Goal: Task Accomplishment & Management: Use online tool/utility

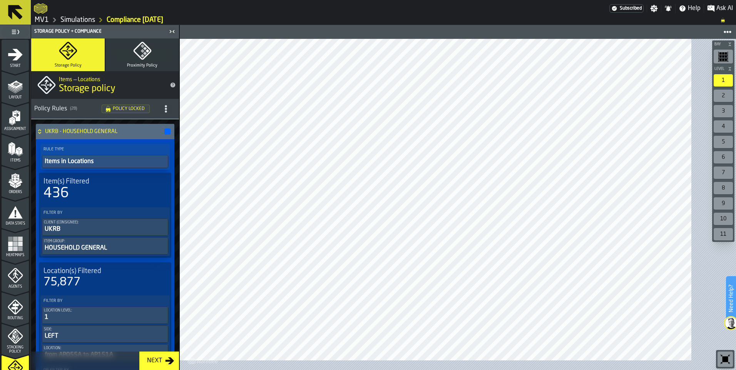
scroll to position [3670, 0]
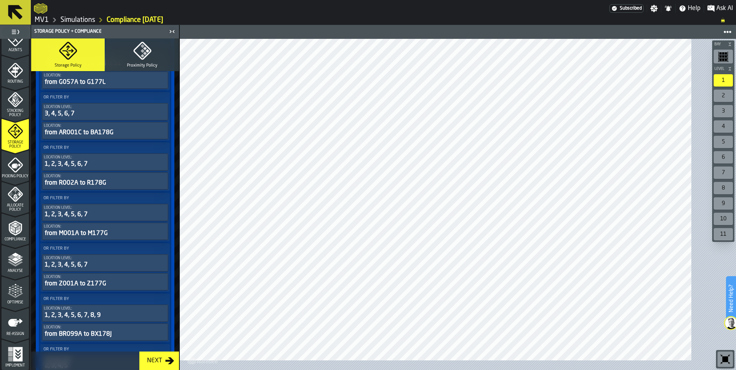
click at [25, 37] on div "button-toggle-Toggle Full Menu" at bounding box center [15, 32] width 27 height 11
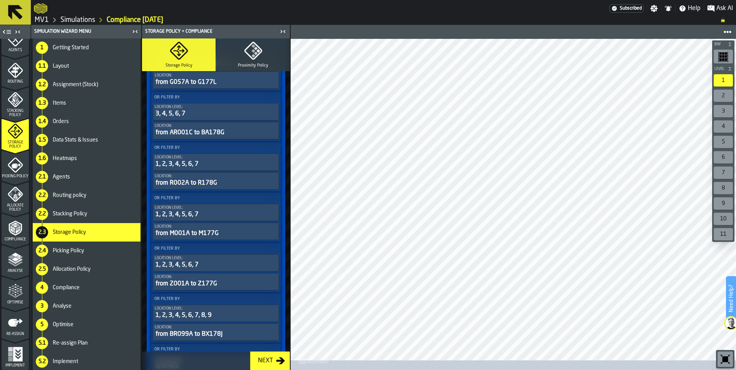
click at [18, 17] on icon at bounding box center [15, 12] width 18 height 18
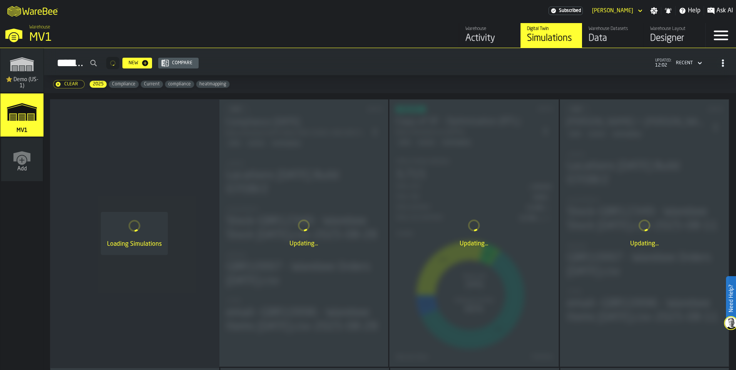
click at [61, 87] on icon "button-Clear" at bounding box center [58, 84] width 6 height 6
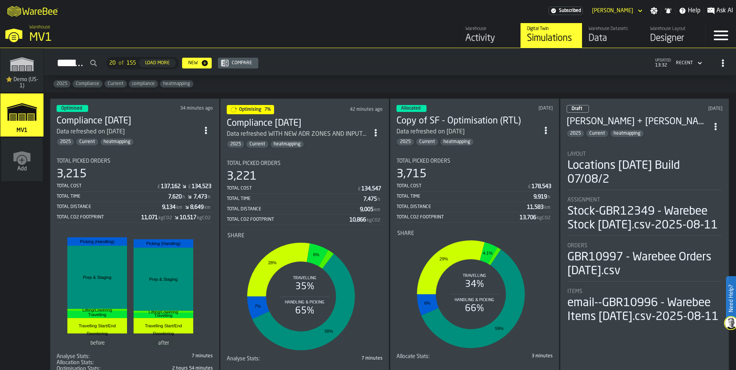
click at [70, 87] on span "2025" at bounding box center [62, 83] width 17 height 5
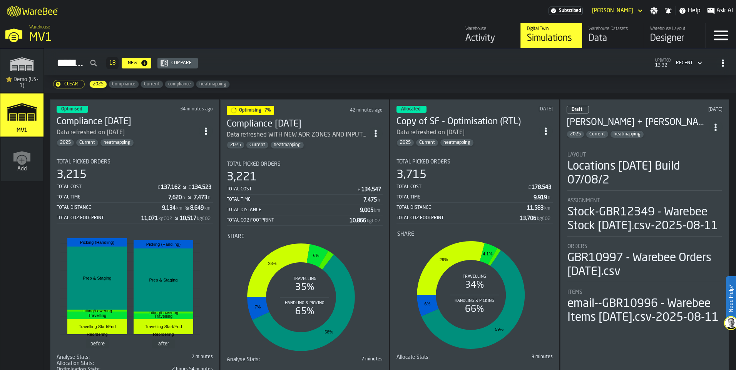
click at [81, 87] on div "Clear" at bounding box center [71, 84] width 20 height 5
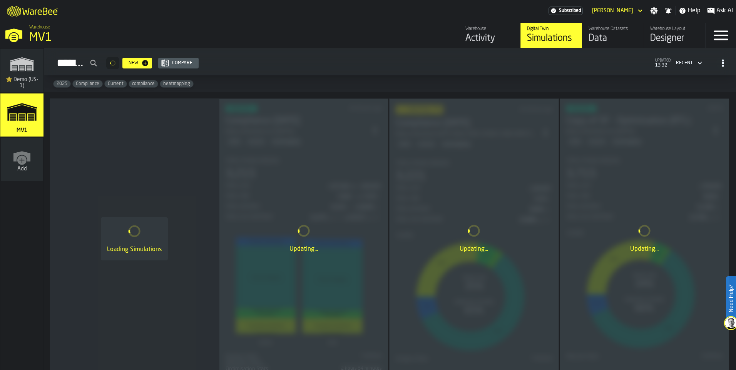
click at [70, 87] on span "2025" at bounding box center [62, 83] width 17 height 5
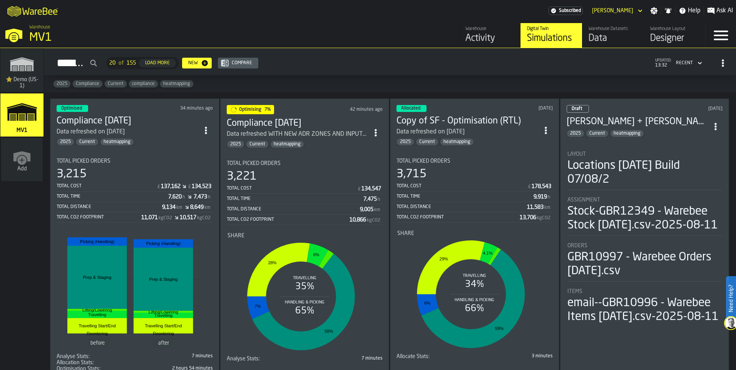
click at [70, 87] on span "2025" at bounding box center [62, 83] width 17 height 5
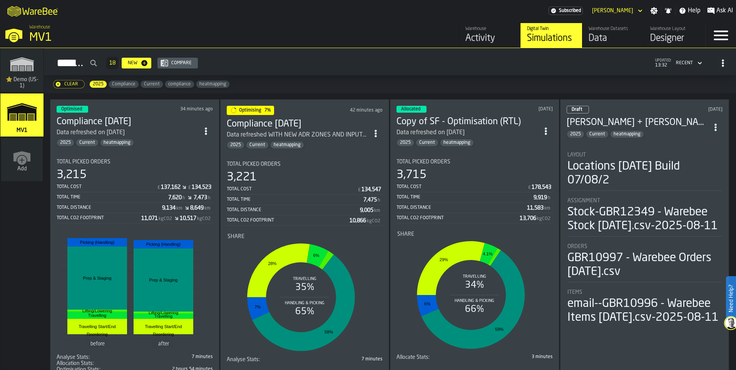
click at [60, 87] on icon "button-Clear" at bounding box center [58, 84] width 5 height 5
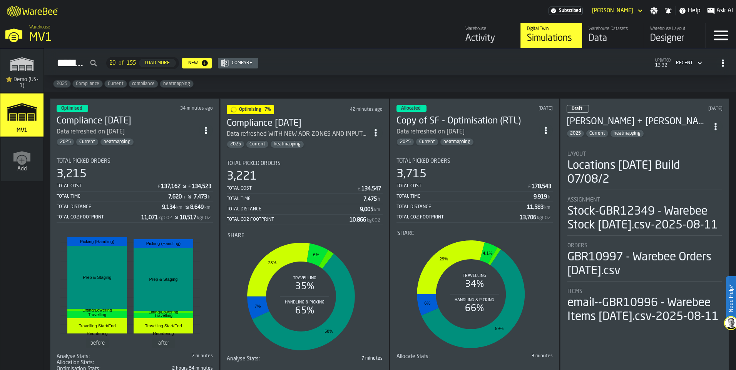
click at [100, 72] on input "Simulations" at bounding box center [75, 63] width 50 height 18
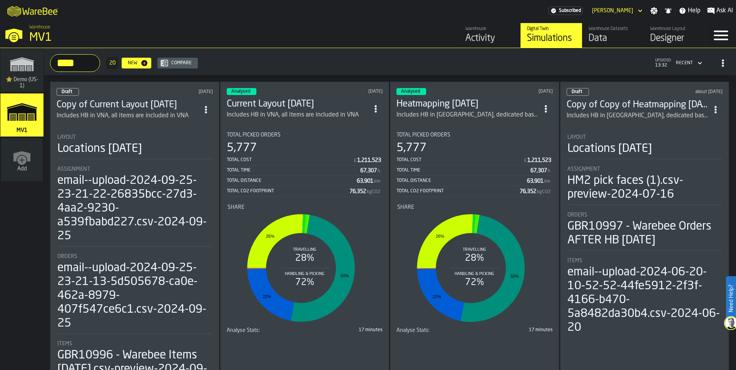
click at [546, 116] on span "ItemListCard-DashboardItemContainer" at bounding box center [546, 109] width 14 height 14
click at [529, 193] on div "Duplicate" at bounding box center [529, 188] width 40 height 9
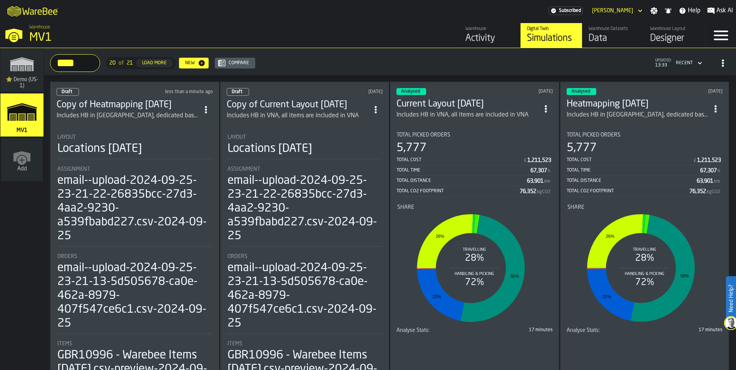
click at [100, 72] on input "****" at bounding box center [75, 63] width 50 height 18
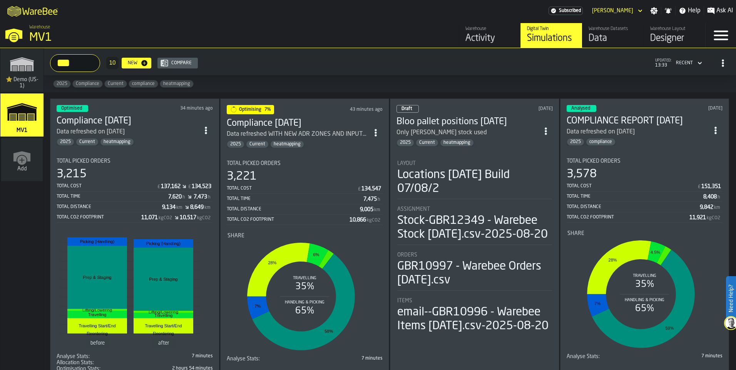
type input "****"
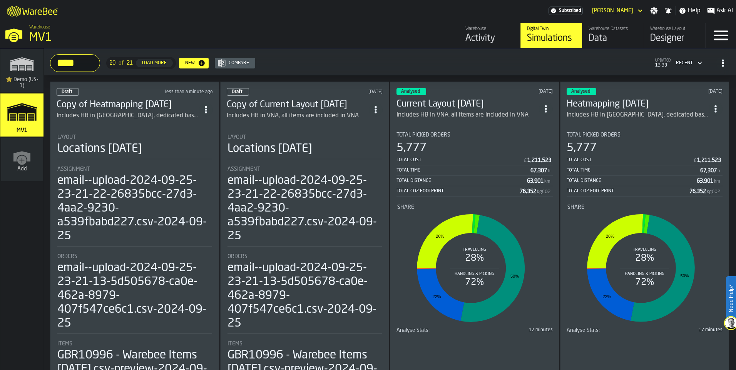
click at [124, 121] on div "Includes HB in [GEOGRAPHIC_DATA], dedicated based on the report from [DATE]" at bounding box center [128, 115] width 142 height 9
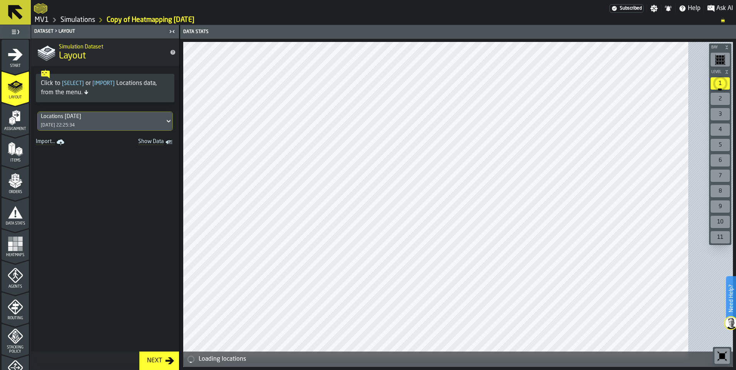
click at [172, 126] on icon at bounding box center [169, 121] width 8 height 9
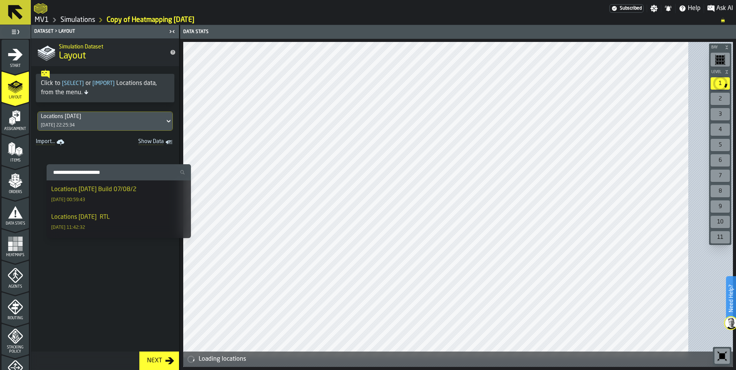
click at [132, 131] on div "Locations [DATE] [DATE] 22:25:34" at bounding box center [101, 121] width 127 height 18
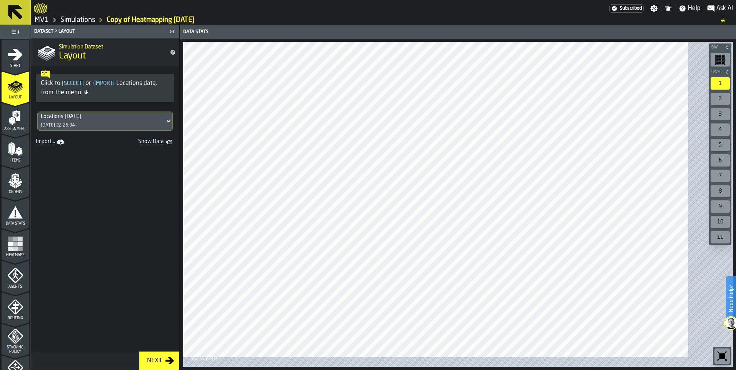
click at [7, 131] on div "Assignment" at bounding box center [15, 120] width 27 height 21
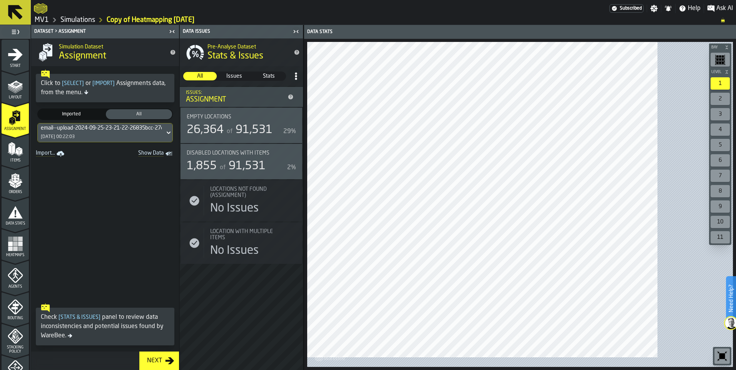
click at [172, 137] on icon at bounding box center [169, 132] width 8 height 9
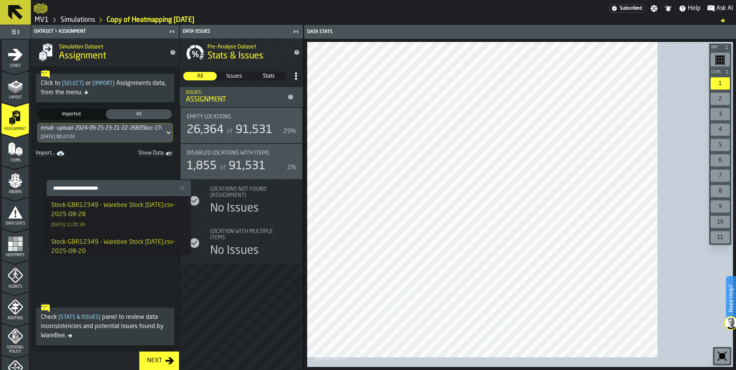
click at [145, 215] on div "Stock-GBR12349 - Warebee Stock [DATE].csv-2025-08-28" at bounding box center [118, 210] width 135 height 18
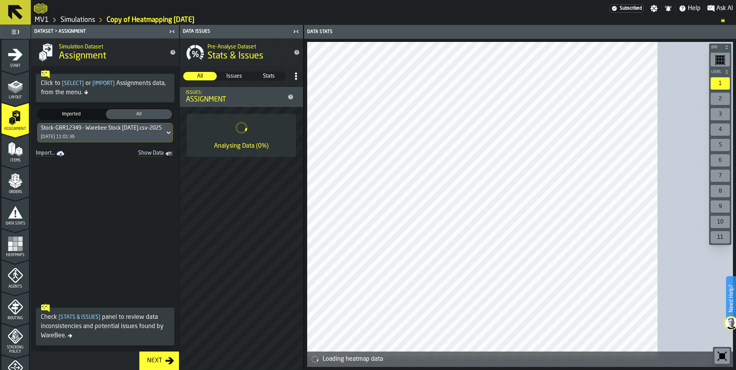
click at [23, 157] on icon "menu Items" at bounding box center [15, 149] width 15 height 15
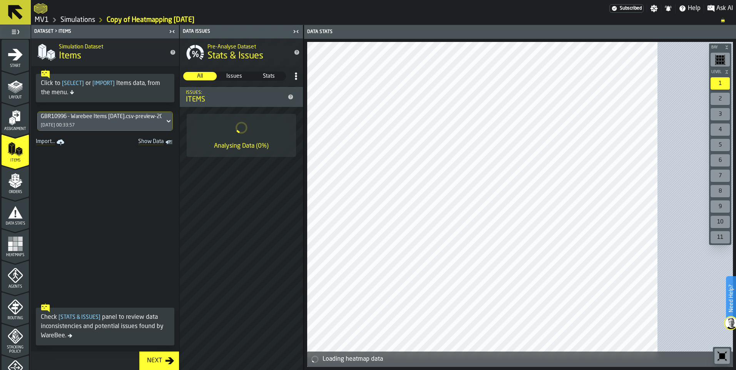
click at [172, 126] on icon at bounding box center [169, 121] width 8 height 9
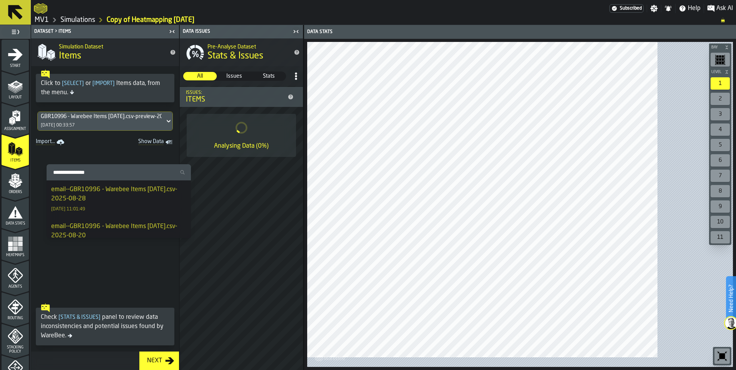
click at [153, 213] on div "email--GBR10996 - Warebee Items [DATE].csv-2025-08-28 [DATE] 11:01:49" at bounding box center [118, 199] width 135 height 28
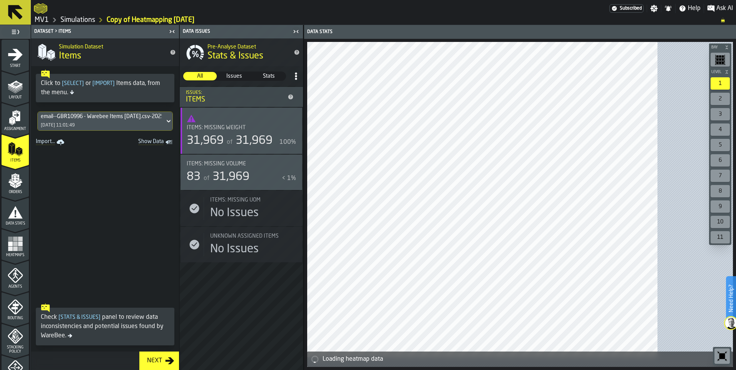
click at [10, 189] on icon "menu Orders" at bounding box center [15, 180] width 15 height 15
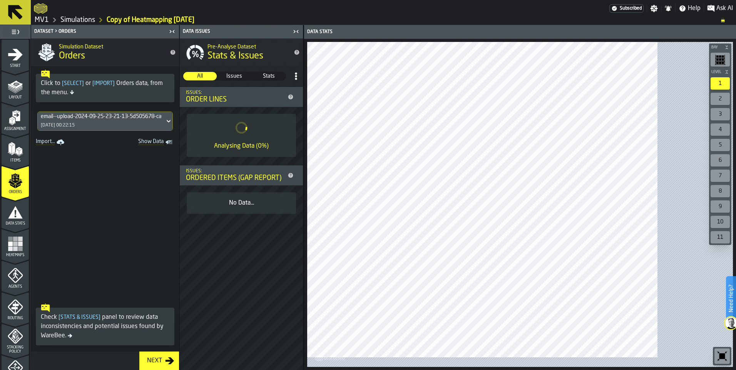
click at [127, 261] on span at bounding box center [105, 224] width 148 height 152
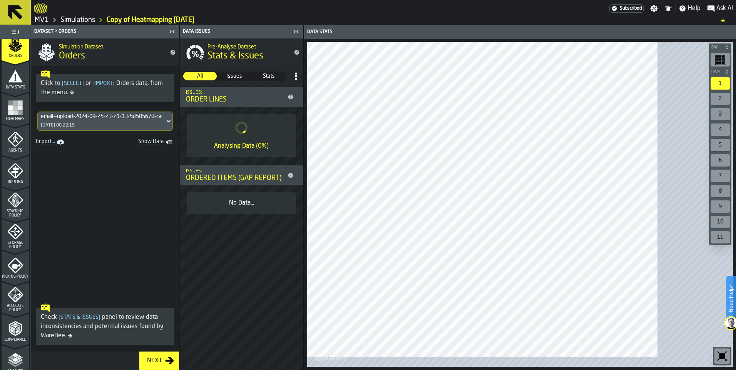
scroll to position [154, 0]
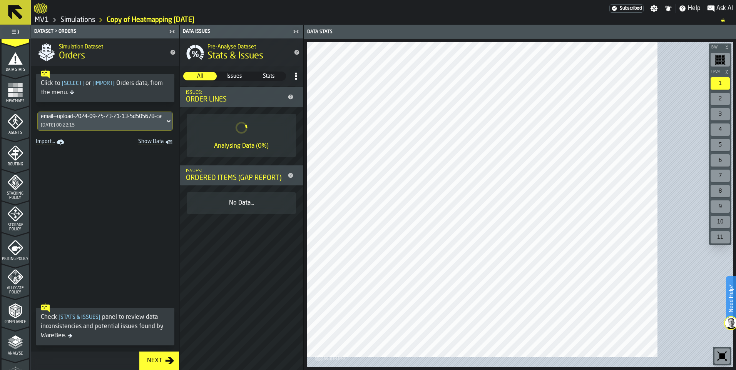
click at [18, 222] on icon "menu Storage Policy" at bounding box center [15, 213] width 15 height 15
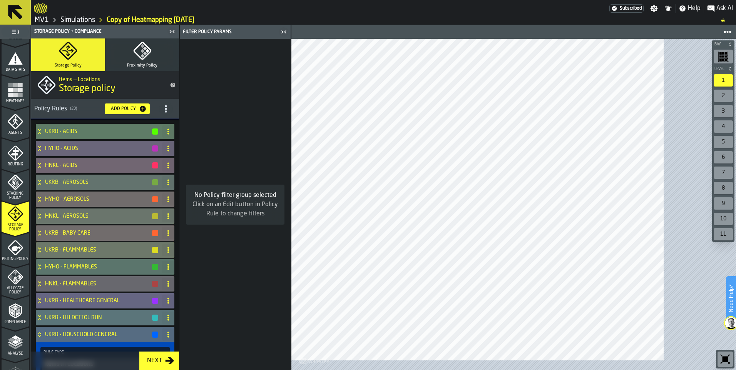
click at [165, 362] on div "Next" at bounding box center [154, 361] width 21 height 9
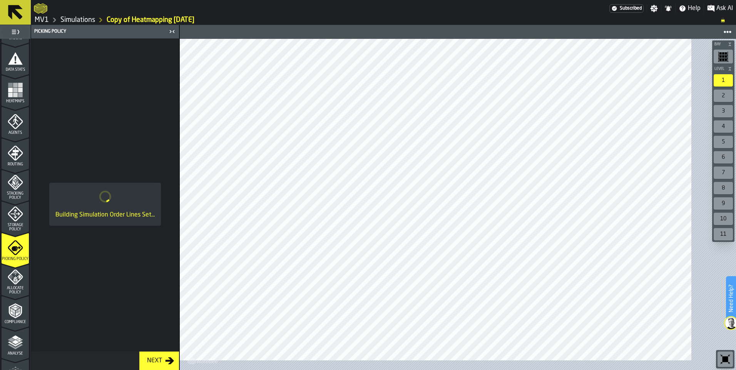
click at [15, 222] on icon "menu Storage Policy" at bounding box center [15, 213] width 15 height 15
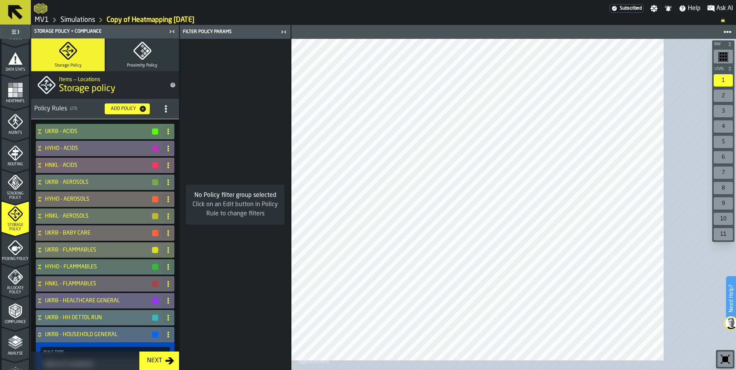
click at [173, 116] on span "title-section-[object Object]" at bounding box center [166, 109] width 14 height 14
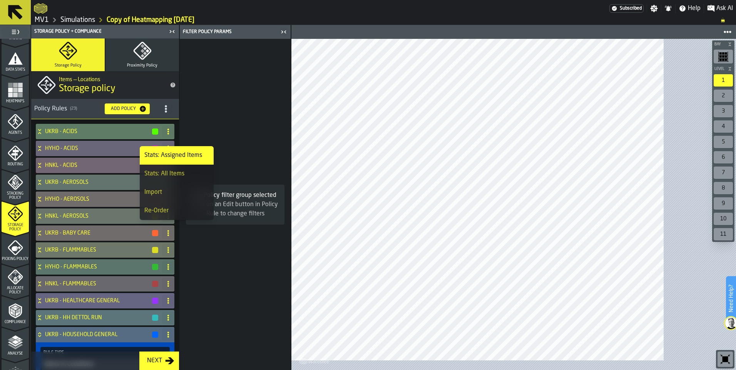
click at [174, 197] on div "Import" at bounding box center [176, 192] width 65 height 9
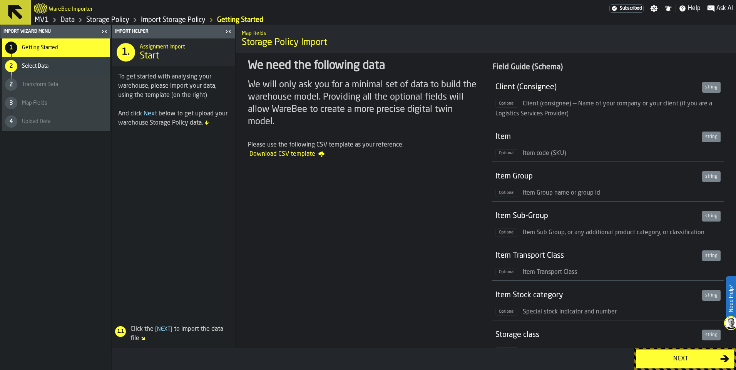
click at [51, 75] on div "2 Select Data" at bounding box center [56, 66] width 108 height 18
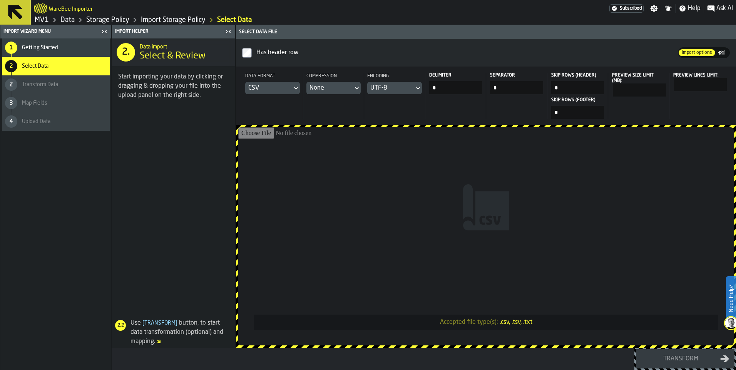
click at [289, 93] on div "CSV" at bounding box center [268, 88] width 41 height 9
click at [319, 175] on li "Dataset" at bounding box center [326, 165] width 49 height 18
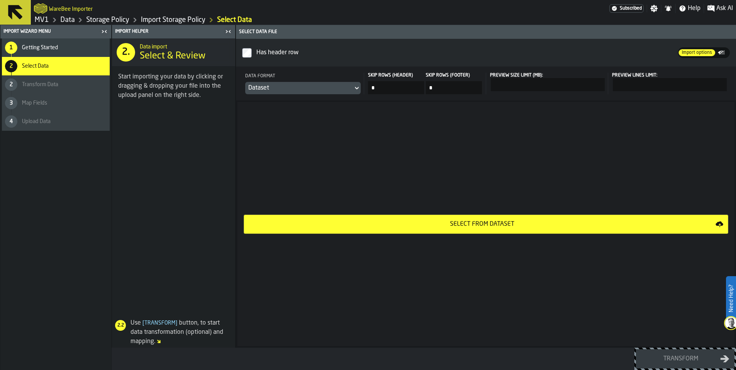
click at [517, 229] on div "Select from Dataset" at bounding box center [482, 224] width 467 height 9
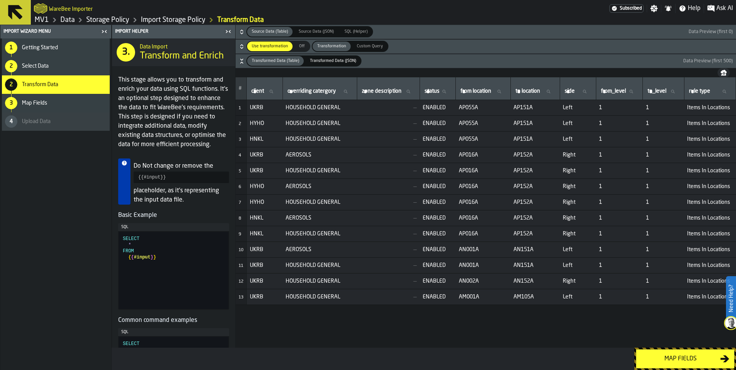
click at [62, 72] on div "2 Select Data" at bounding box center [56, 66] width 108 height 18
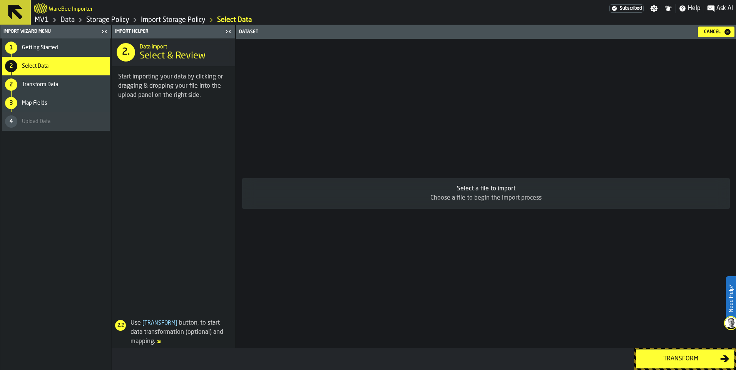
click at [700, 34] on button "Cancel" at bounding box center [716, 32] width 37 height 11
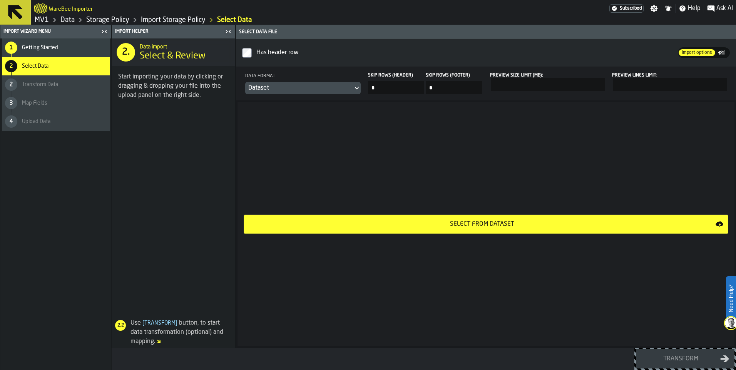
click at [52, 51] on span "Getting Started" at bounding box center [40, 48] width 36 height 6
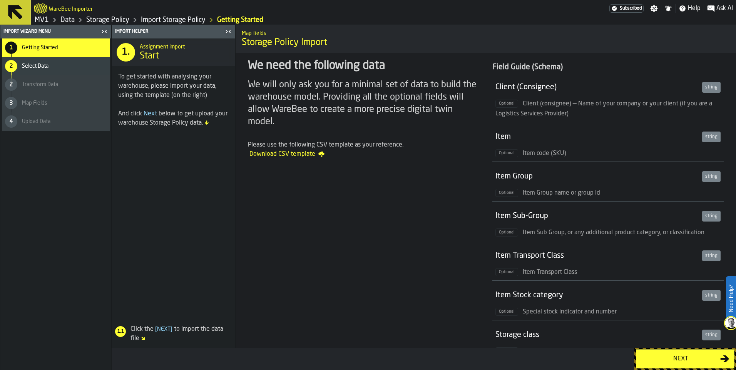
click at [325, 159] on span "Download CSV template" at bounding box center [286, 154] width 75 height 9
click at [206, 24] on link "Import Storage Policy" at bounding box center [173, 20] width 65 height 8
click at [129, 24] on link "Storage Policy" at bounding box center [107, 20] width 43 height 8
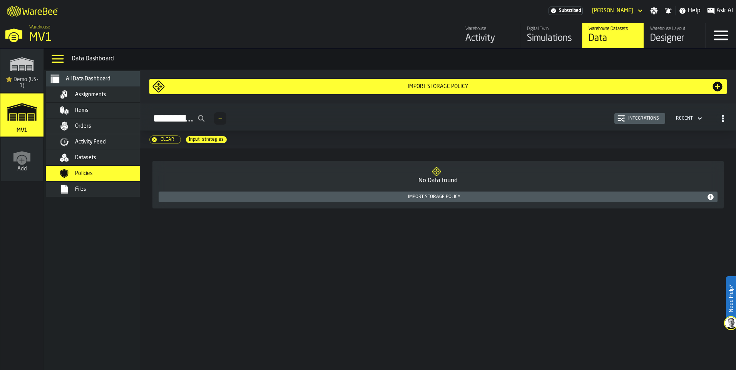
click at [22, 127] on icon "link-to-/wh/i/3ccf57d1-1e0c-4a81-a3bb-c2011c5f0d50/simulations" at bounding box center [21, 112] width 37 height 31
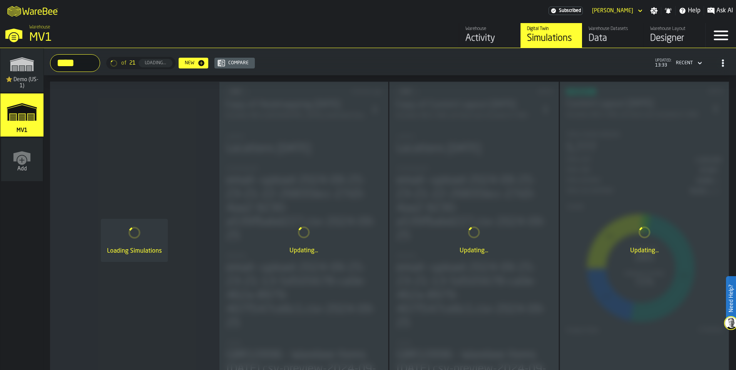
click at [589, 45] on div "Data" at bounding box center [613, 38] width 49 height 12
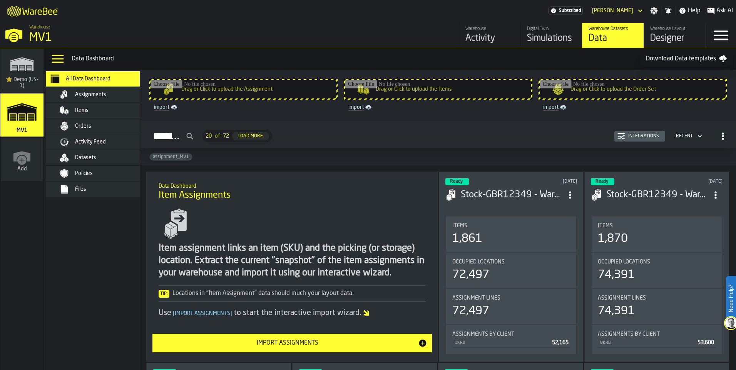
click at [124, 161] on div "Datasets" at bounding box center [112, 158] width 75 height 6
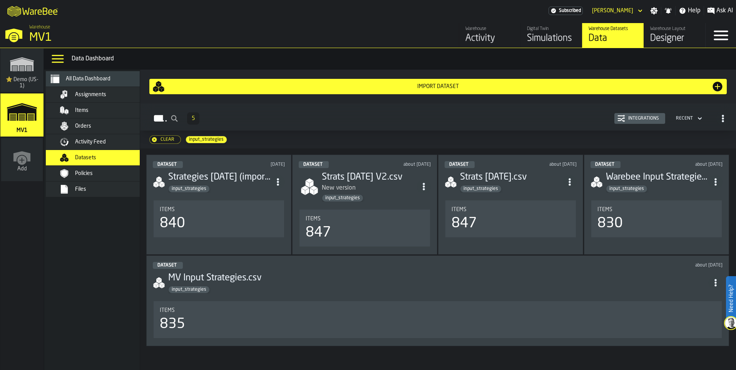
click at [458, 94] on button "Import Dataset" at bounding box center [438, 86] width 578 height 15
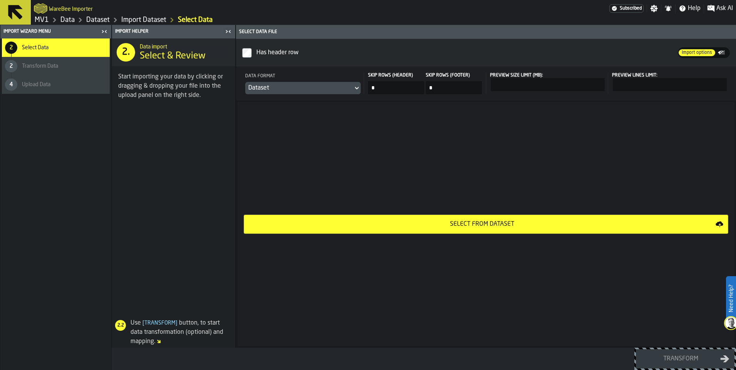
click at [350, 93] on div "Dataset" at bounding box center [299, 88] width 102 height 9
click at [370, 138] on li "CSV" at bounding box center [379, 128] width 49 height 18
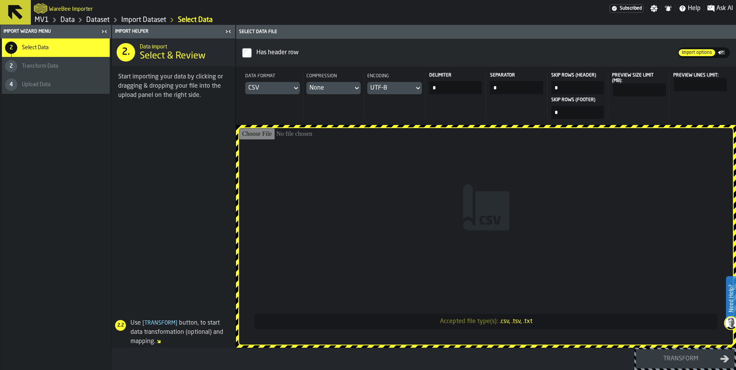
type input "**********"
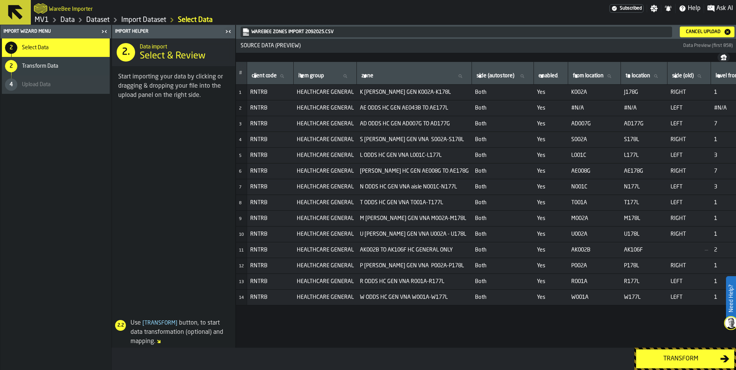
click at [73, 69] on div "Transform Data" at bounding box center [64, 66] width 85 height 6
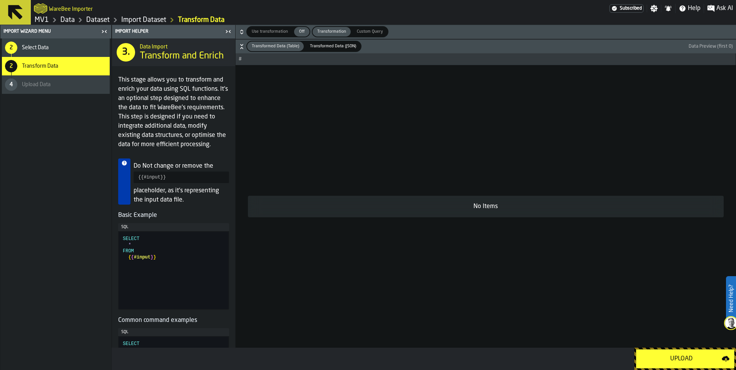
click at [668, 355] on div "Upload" at bounding box center [681, 359] width 81 height 9
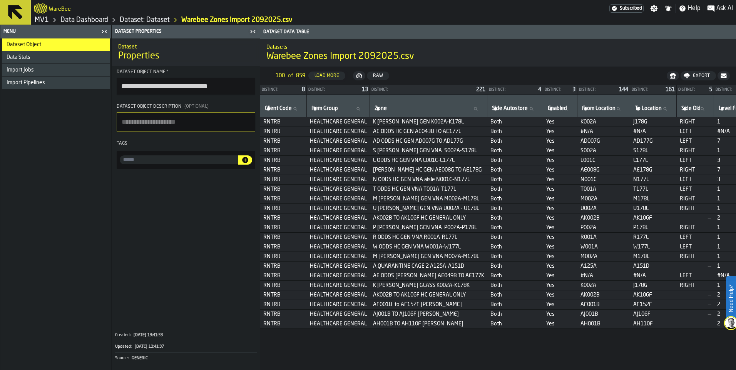
click at [174, 164] on input "input-value-" at bounding box center [179, 160] width 119 height 9
drag, startPoint x: 169, startPoint y: 207, endPoint x: 180, endPoint y: 209, distance: 11.3
click at [169, 164] on input "**********" at bounding box center [179, 160] width 119 height 9
type input "**********"
click at [260, 283] on span at bounding box center [186, 249] width 148 height 154
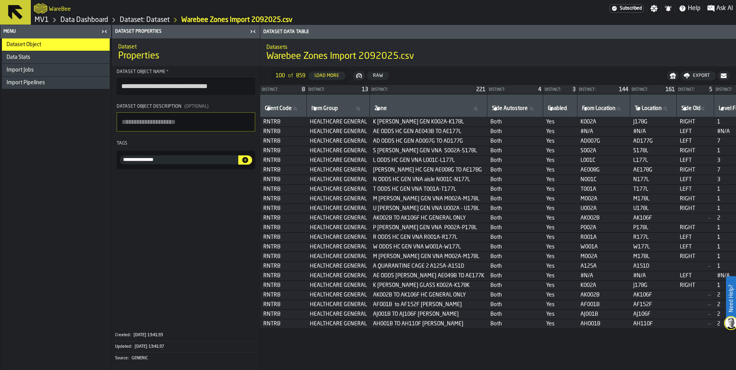
click at [189, 132] on textarea "Dataset object description (Optional)" at bounding box center [186, 121] width 139 height 19
type textarea "**********"
click at [53, 60] on div "Data Stats" at bounding box center [57, 57] width 100 height 6
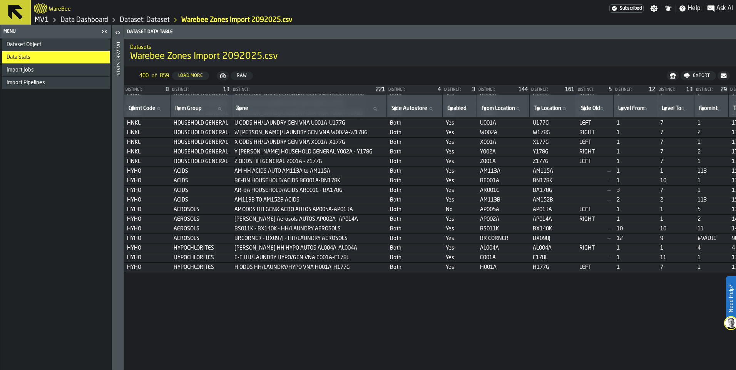
scroll to position [4503, 0]
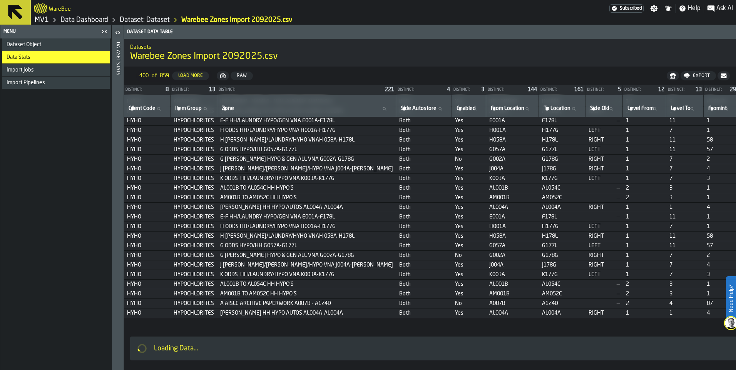
click at [214, 230] on span "HYPOCHLORITES" at bounding box center [194, 227] width 40 height 6
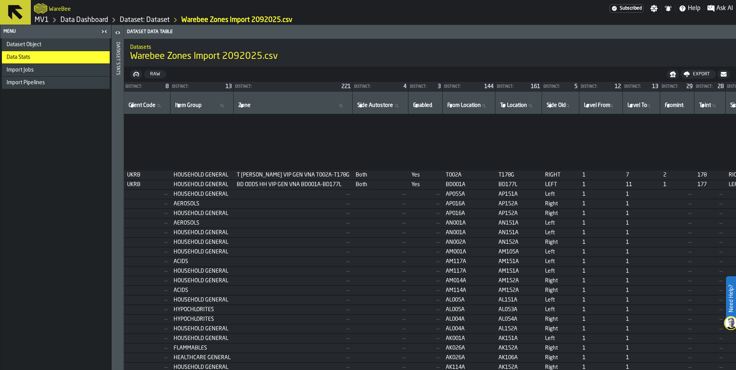
scroll to position [9891, 0]
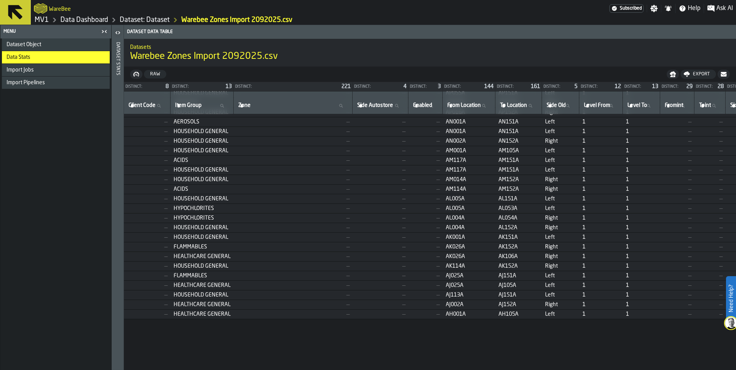
click at [49, 24] on link "MV1" at bounding box center [42, 20] width 14 height 8
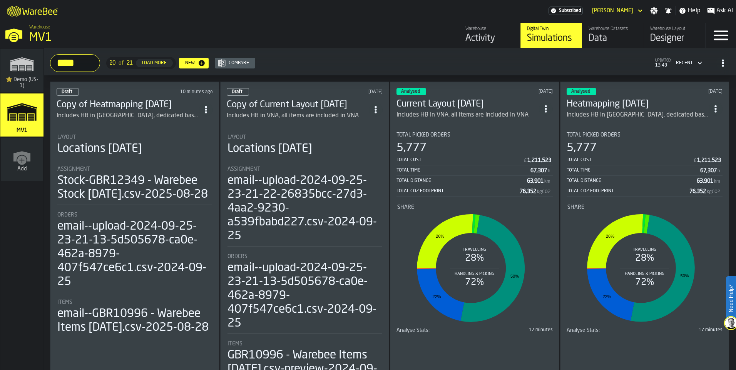
click at [163, 159] on li "Layout Locations [DATE] Assignment Stock-GBR12349 - Warebee Stock [DATE].csv-20…" at bounding box center [135, 231] width 156 height 208
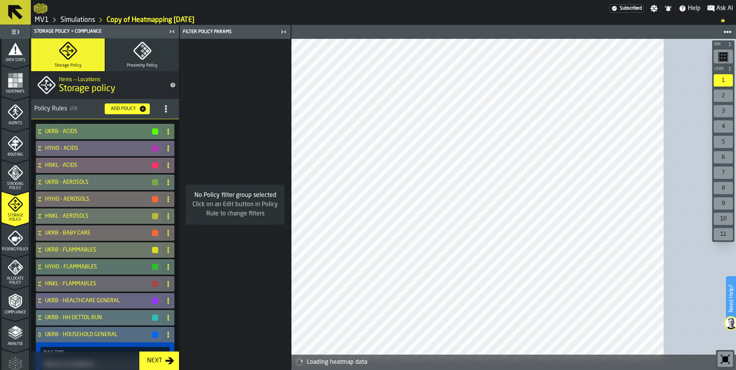
scroll to position [193, 0]
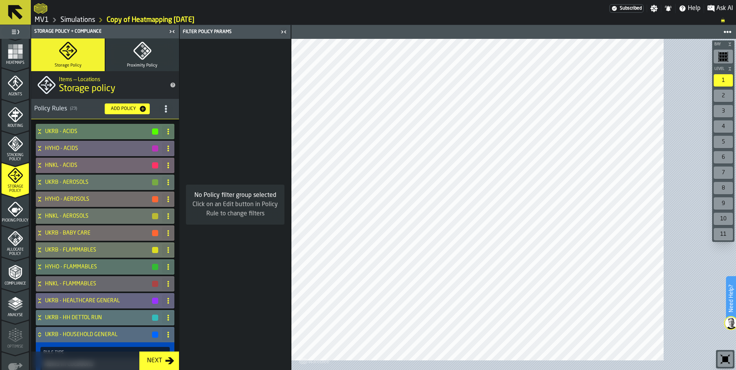
click at [170, 113] on icon "title-section-[object Object]" at bounding box center [166, 109] width 8 height 8
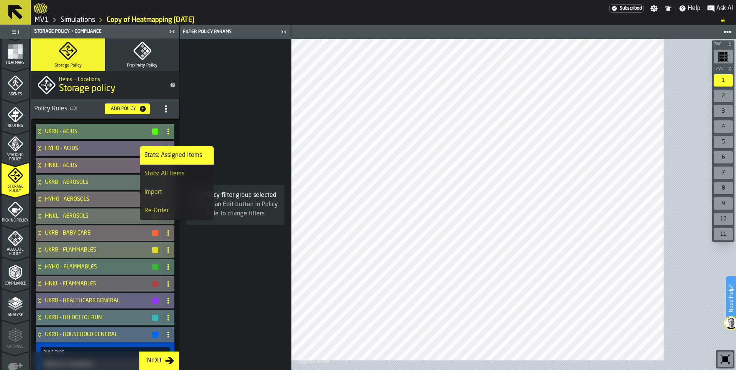
click at [187, 197] on div "Import" at bounding box center [176, 192] width 65 height 9
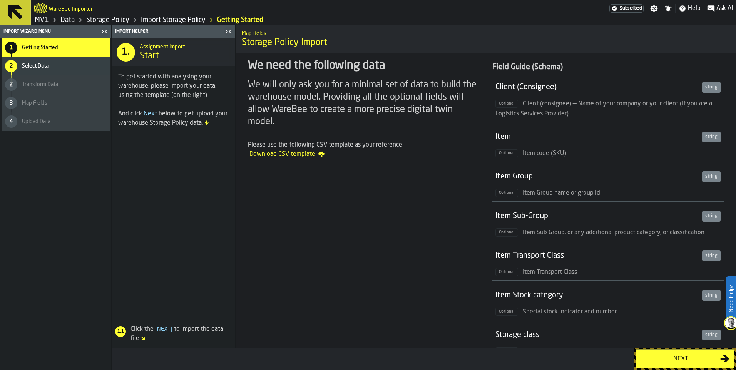
click at [668, 364] on button "Next" at bounding box center [685, 359] width 99 height 19
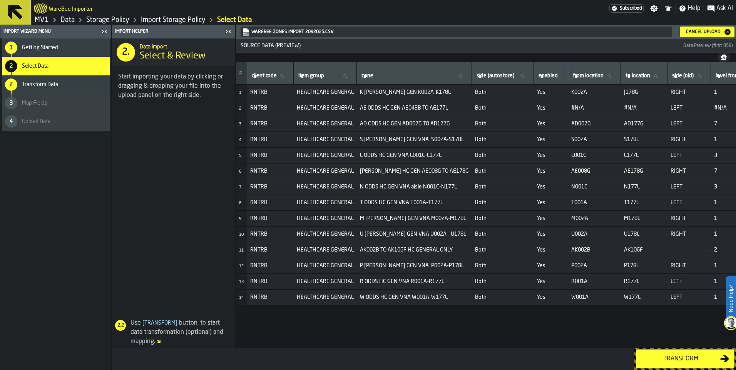
click at [665, 360] on div "Transform" at bounding box center [680, 359] width 79 height 9
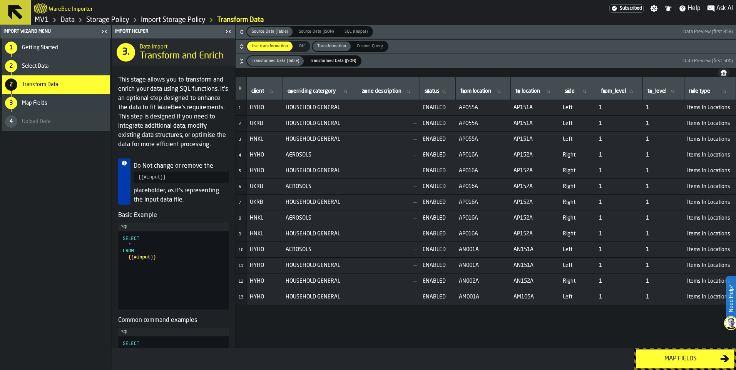
click at [676, 360] on div "Map fields" at bounding box center [680, 359] width 79 height 9
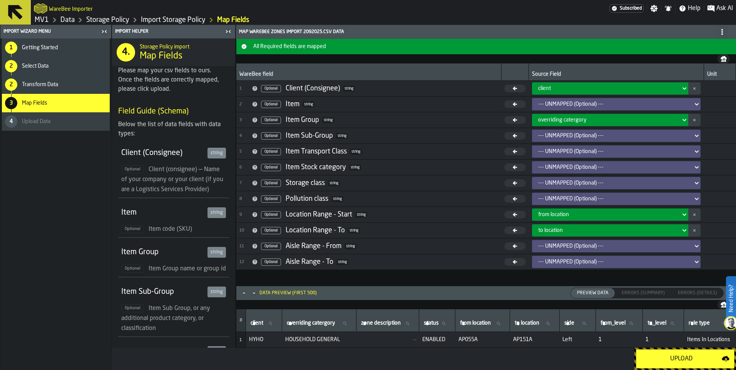
click at [676, 360] on div "Upload" at bounding box center [681, 359] width 81 height 9
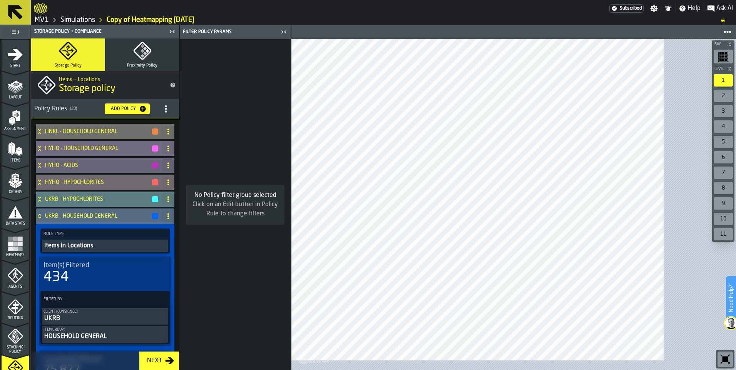
click at [15, 252] on icon "menu Heatmaps" at bounding box center [15, 243] width 15 height 15
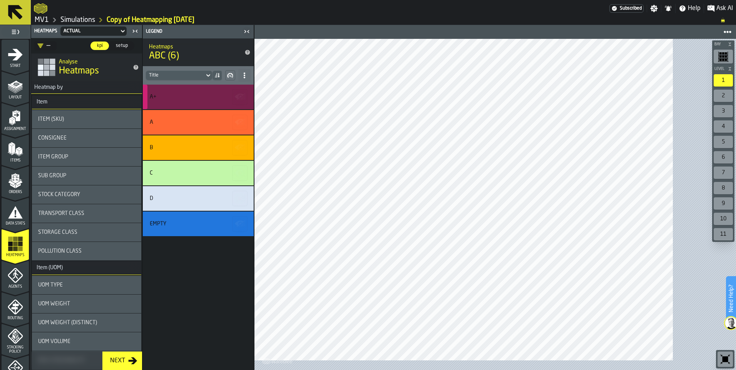
click at [247, 109] on div "A+" at bounding box center [198, 97] width 111 height 25
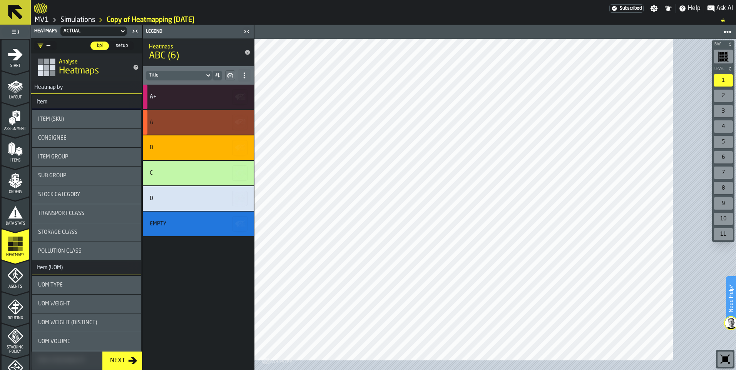
click at [244, 126] on div "A" at bounding box center [197, 122] width 95 height 6
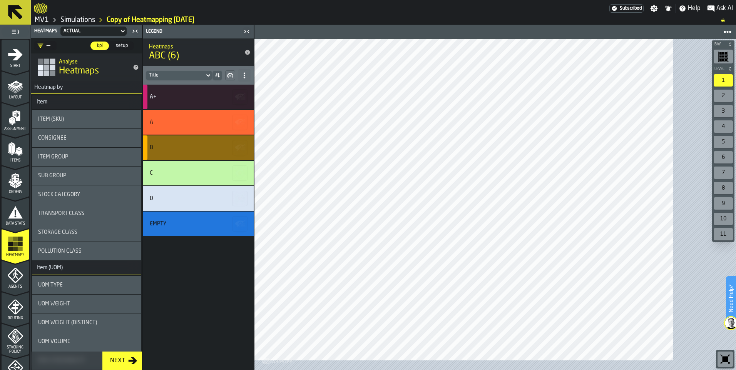
click at [254, 160] on div "B" at bounding box center [198, 148] width 111 height 25
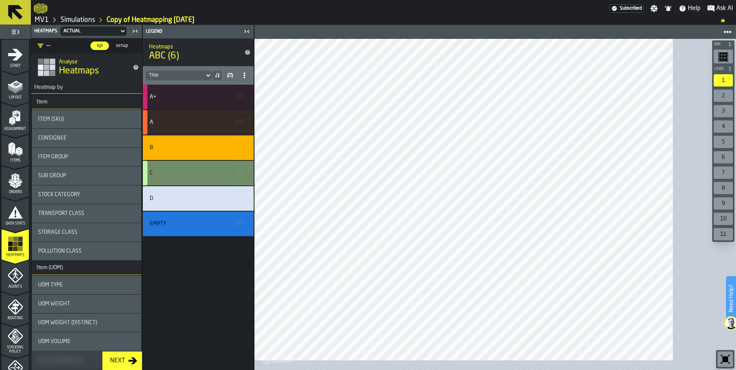
click at [248, 181] on button "button-" at bounding box center [239, 173] width 15 height 15
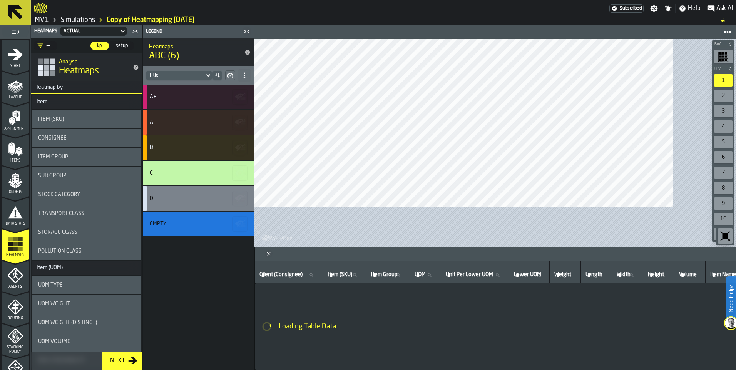
click at [246, 205] on icon "button-" at bounding box center [240, 199] width 12 height 12
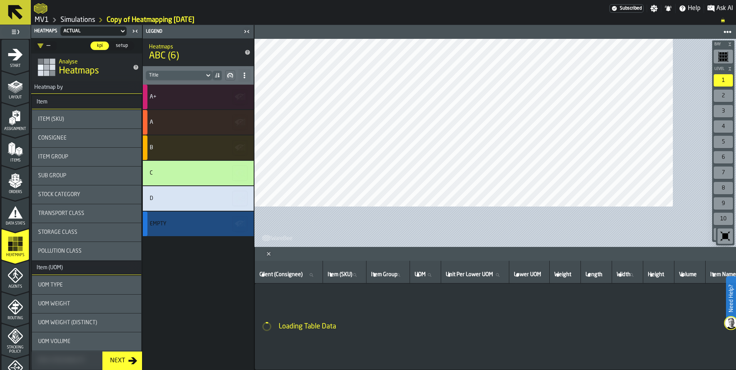
click at [246, 230] on icon "button-" at bounding box center [240, 224] width 12 height 12
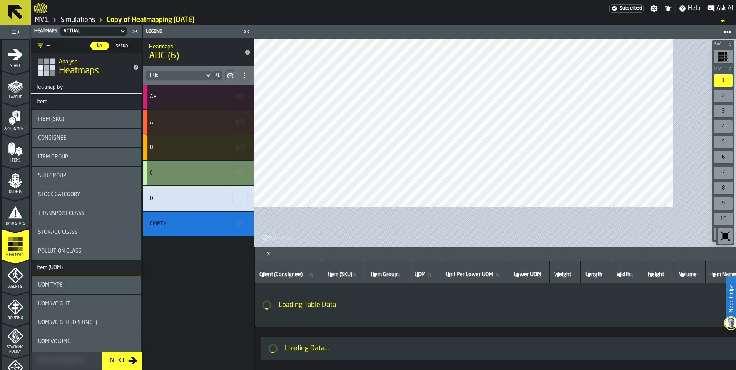
click at [246, 179] on icon "button-" at bounding box center [240, 173] width 12 height 12
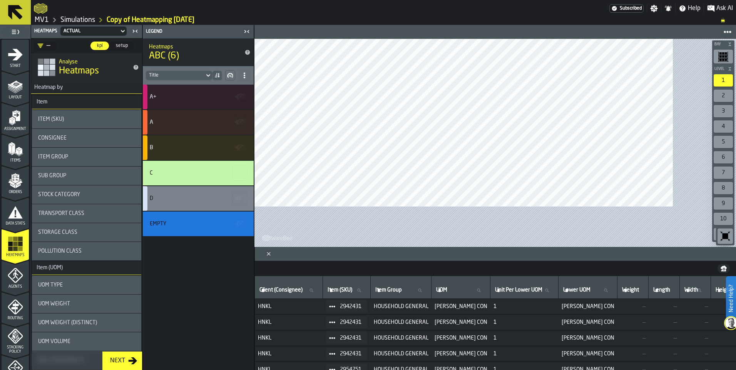
click at [246, 205] on icon "button-" at bounding box center [240, 199] width 12 height 12
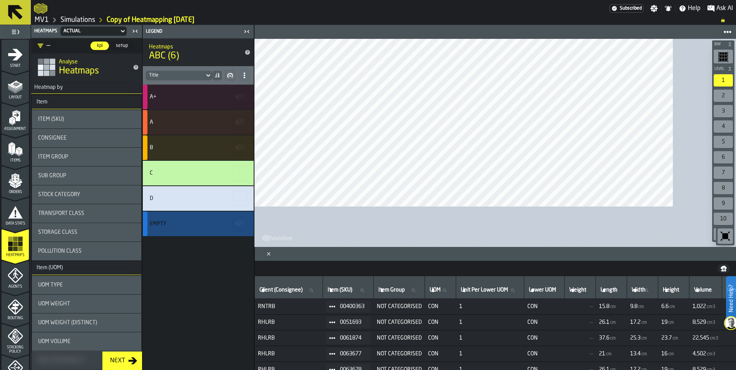
click at [246, 230] on icon "button-" at bounding box center [240, 224] width 12 height 12
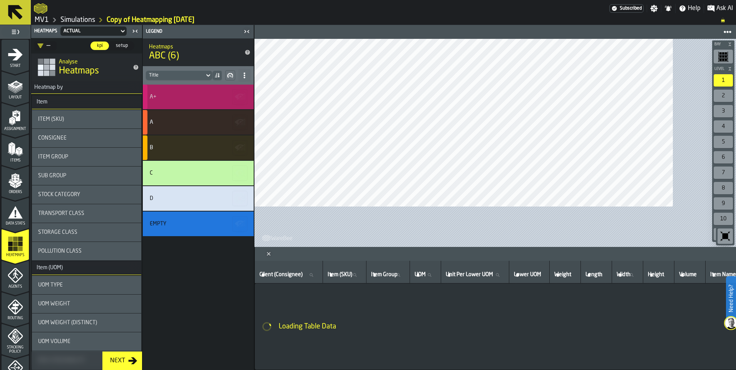
click at [244, 100] on div "A+" at bounding box center [197, 97] width 95 height 6
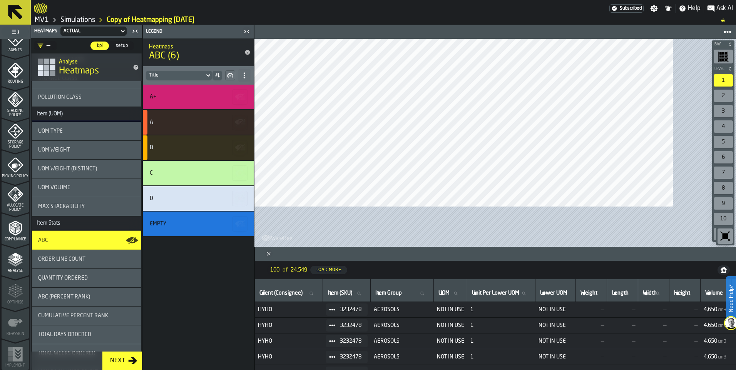
scroll to position [388, 0]
click at [27, 204] on span "Allocate Policy" at bounding box center [15, 208] width 27 height 8
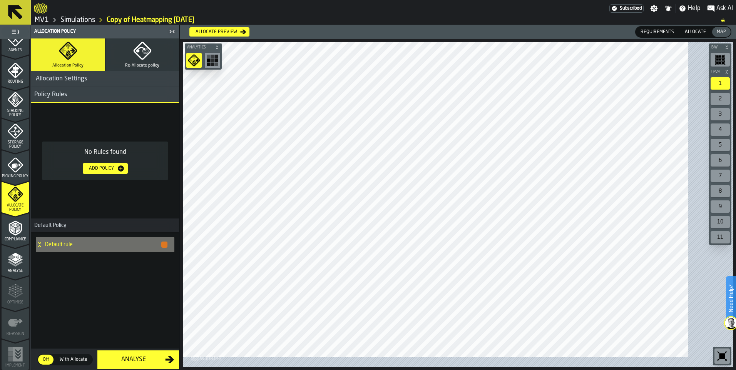
click at [23, 259] on polyline "menu Analyse" at bounding box center [15, 261] width 15 height 5
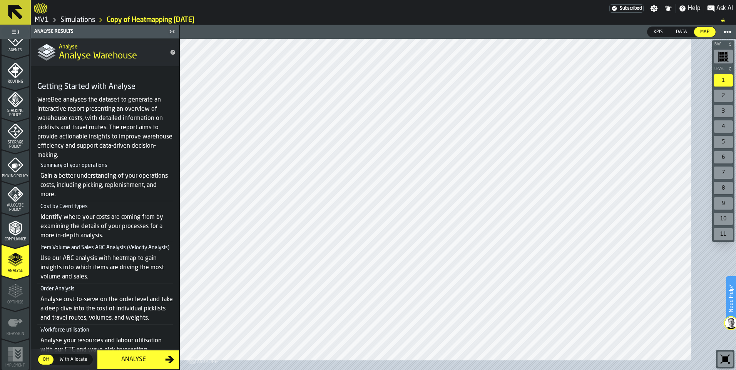
click at [175, 351] on button "Analyse" at bounding box center [138, 360] width 82 height 18
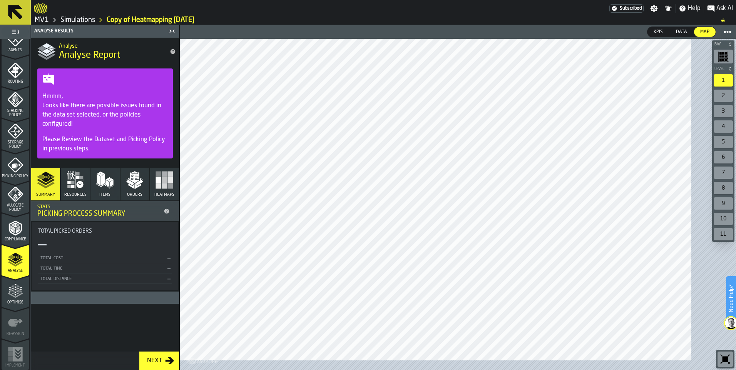
scroll to position [36, 0]
click at [165, 357] on div "Next" at bounding box center [154, 361] width 21 height 9
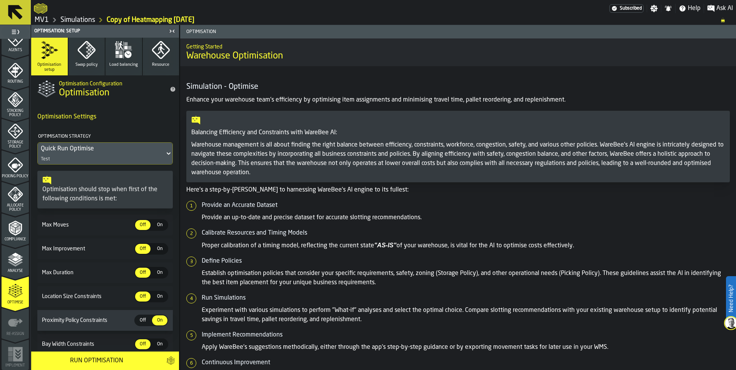
click at [157, 359] on div "Run Optimisation" at bounding box center [96, 361] width 121 height 9
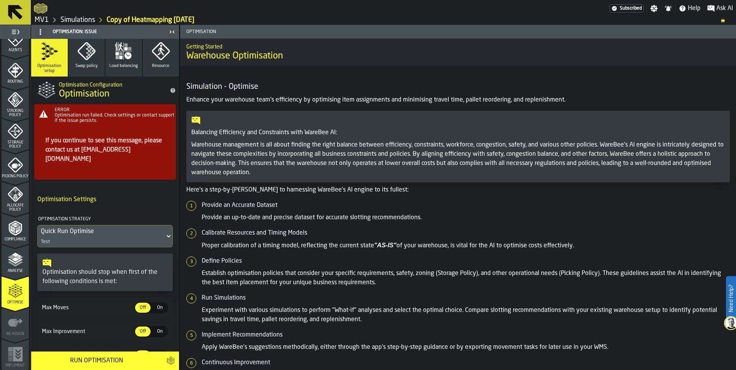
click at [105, 72] on button "Swap policy" at bounding box center [87, 58] width 37 height 38
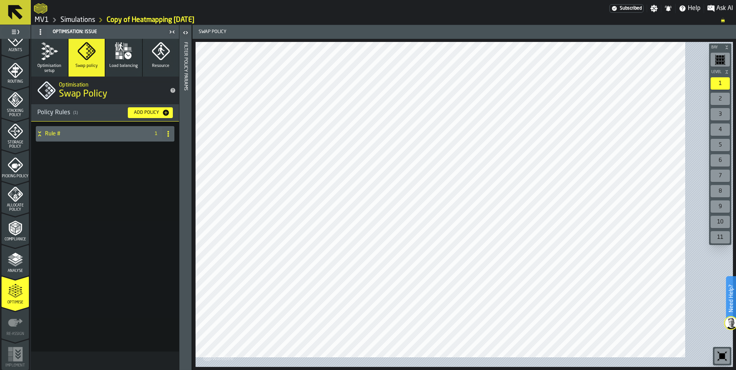
click at [169, 116] on icon "button-Add Policy" at bounding box center [166, 113] width 6 height 6
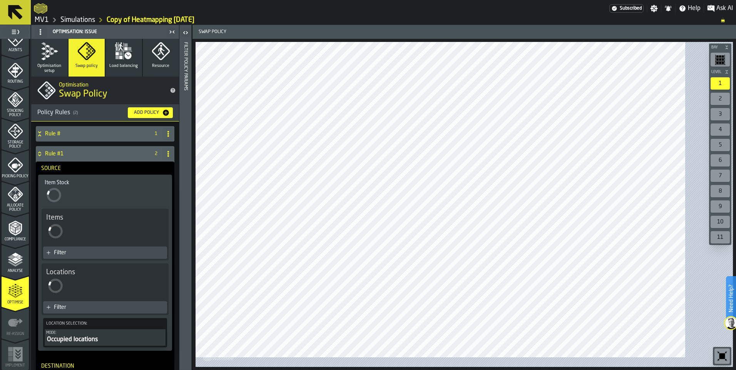
click at [17, 5] on icon at bounding box center [15, 12] width 18 height 18
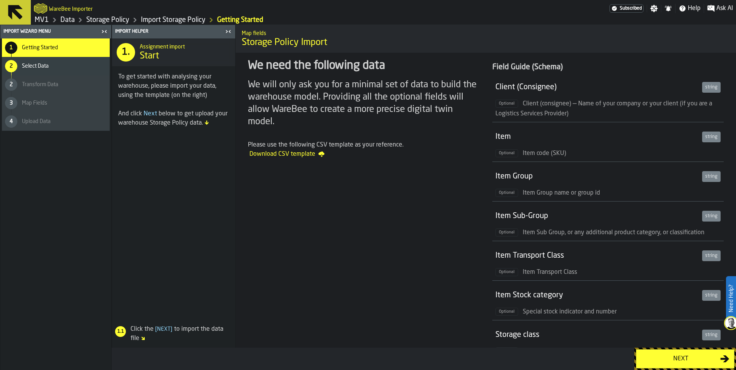
click at [49, 24] on link "MV1" at bounding box center [42, 20] width 14 height 8
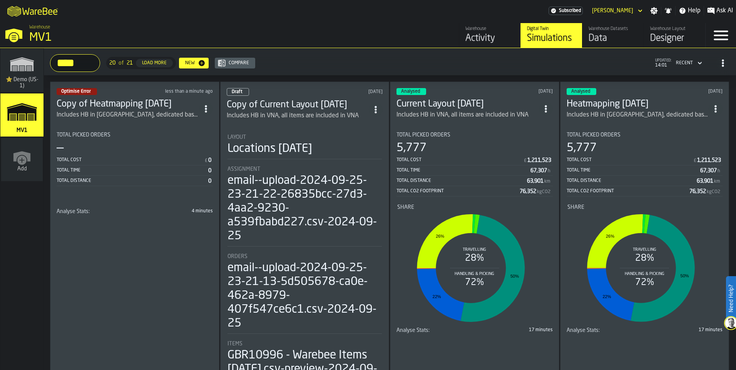
drag, startPoint x: 138, startPoint y: 129, endPoint x: 175, endPoint y: 108, distance: 42.4
click at [175, 94] on div "less than a minute ago" at bounding box center [184, 91] width 57 height 5
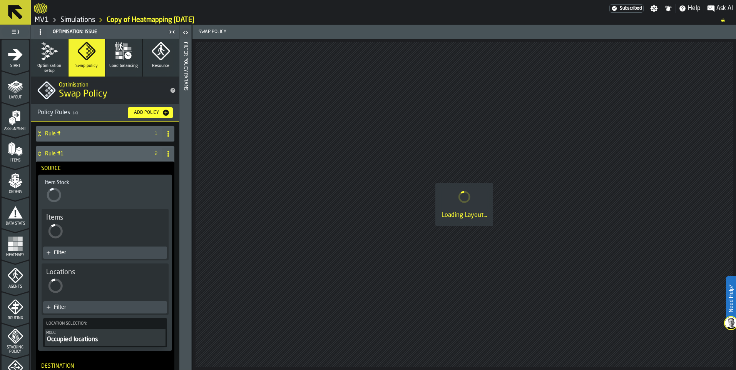
click at [21, 12] on icon at bounding box center [15, 12] width 18 height 18
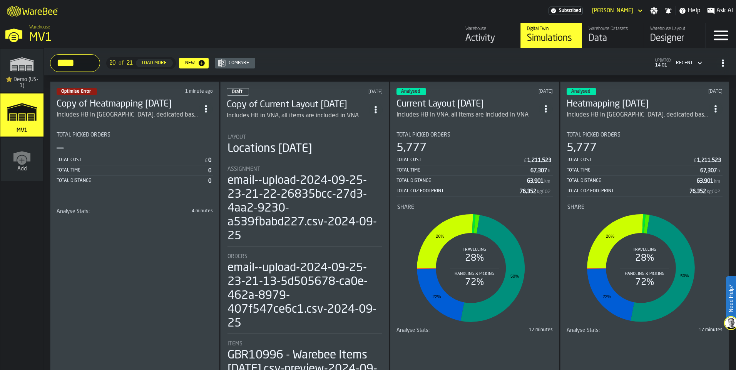
click at [210, 113] on icon "ItemListCard-DashboardItemContainer" at bounding box center [206, 109] width 8 height 8
click at [195, 174] on div "Delete" at bounding box center [197, 169] width 40 height 9
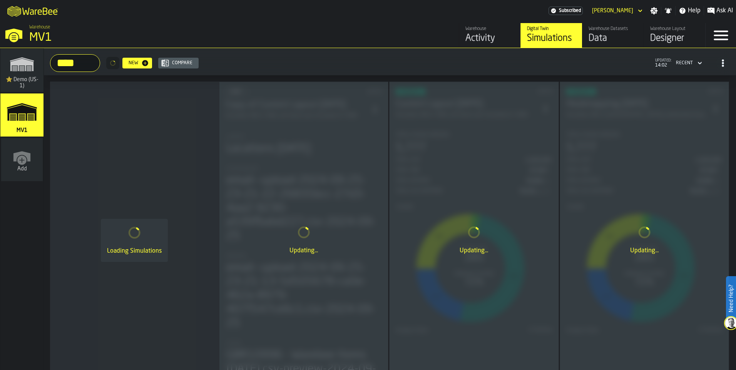
click at [100, 72] on input "****" at bounding box center [75, 63] width 50 height 18
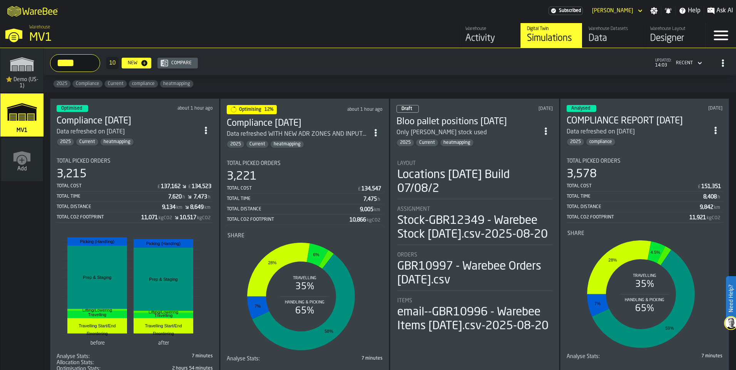
type input "****"
click at [131, 181] on div "3,215" at bounding box center [135, 174] width 156 height 14
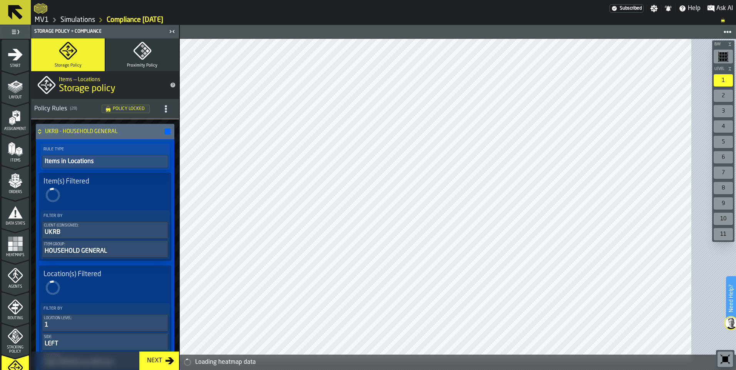
click at [16, 252] on icon "menu Heatmaps" at bounding box center [15, 243] width 15 height 15
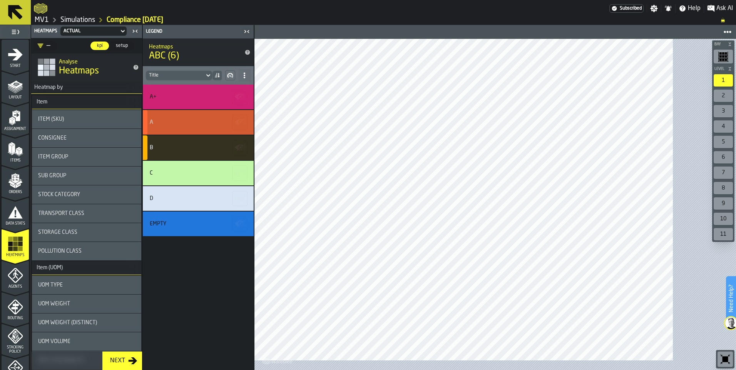
click at [246, 129] on icon "button-" at bounding box center [240, 122] width 12 height 12
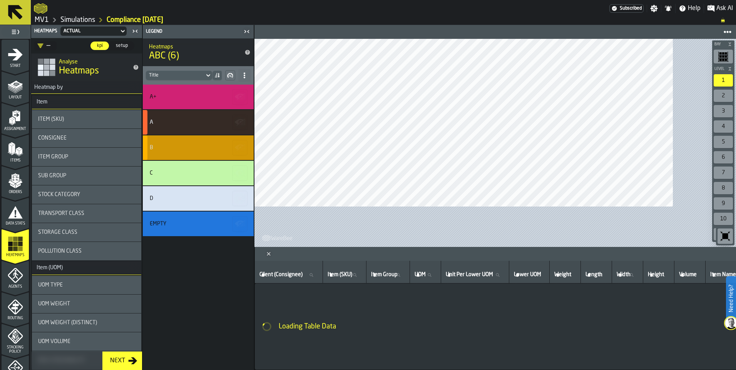
click at [246, 148] on rect "button-" at bounding box center [244, 147] width 2 height 1
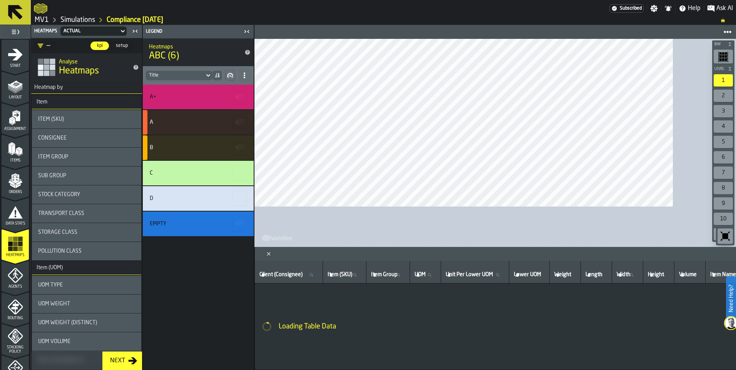
click at [251, 82] on span at bounding box center [244, 75] width 12 height 12
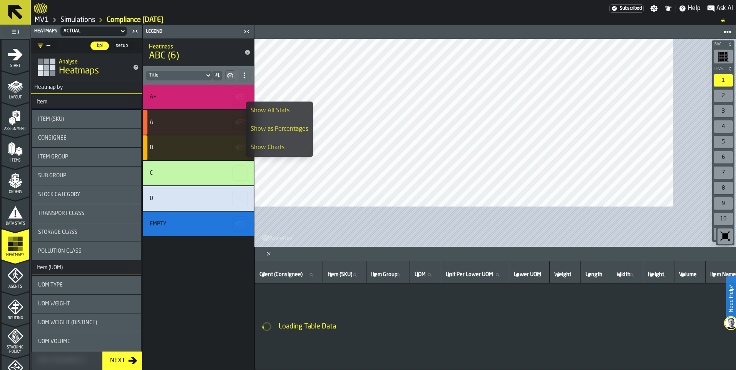
click at [291, 108] on div "Show All Stats" at bounding box center [280, 110] width 58 height 9
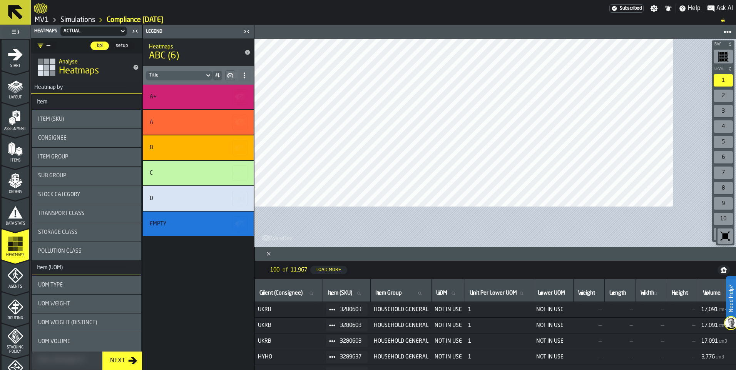
click at [273, 250] on icon "Close" at bounding box center [269, 254] width 8 height 8
